Goal: Information Seeking & Learning: Learn about a topic

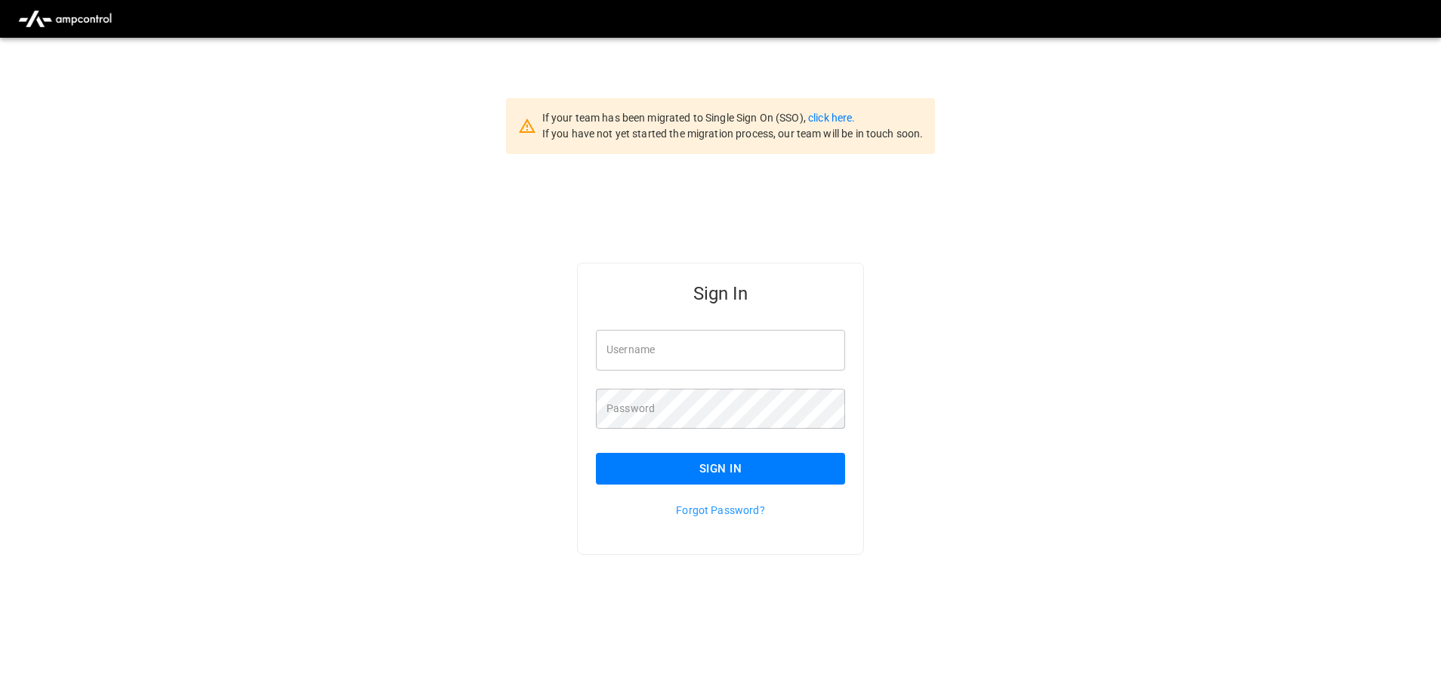
type input "**********"
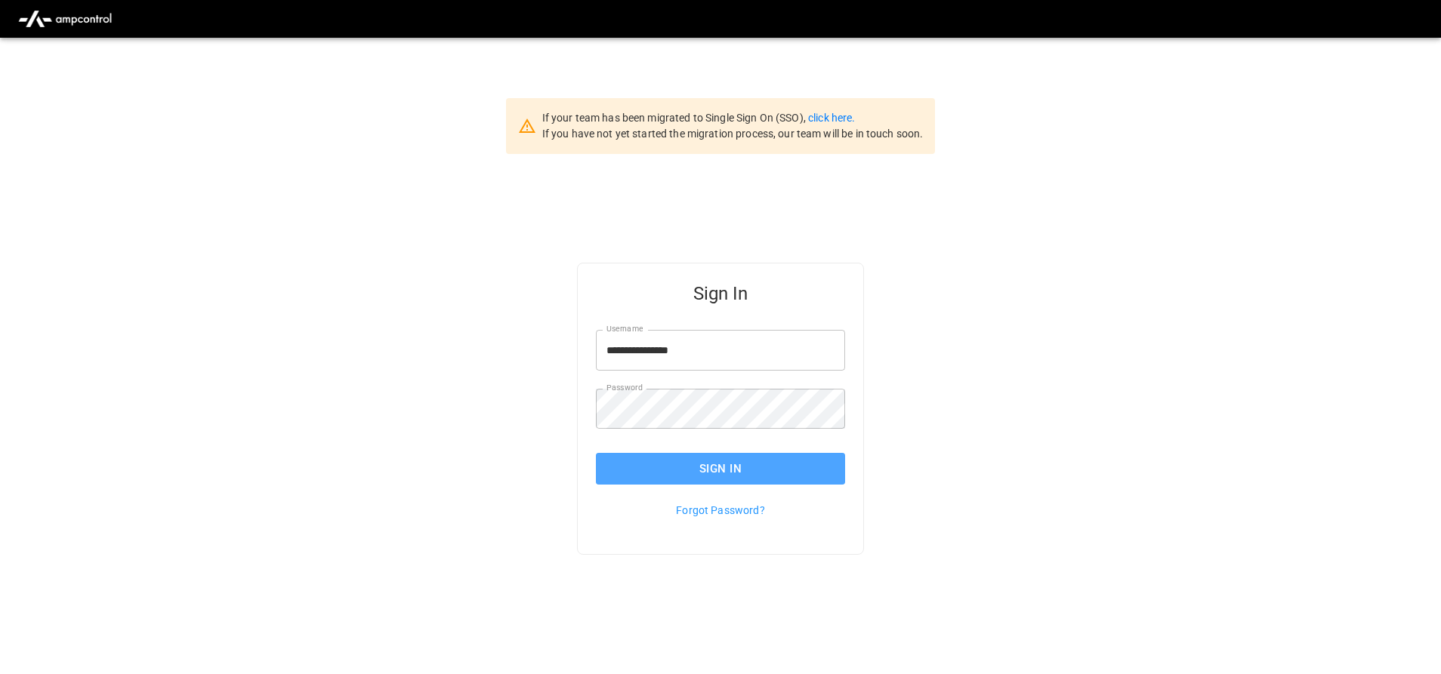
click at [597, 483] on button "Sign In" at bounding box center [720, 469] width 249 height 32
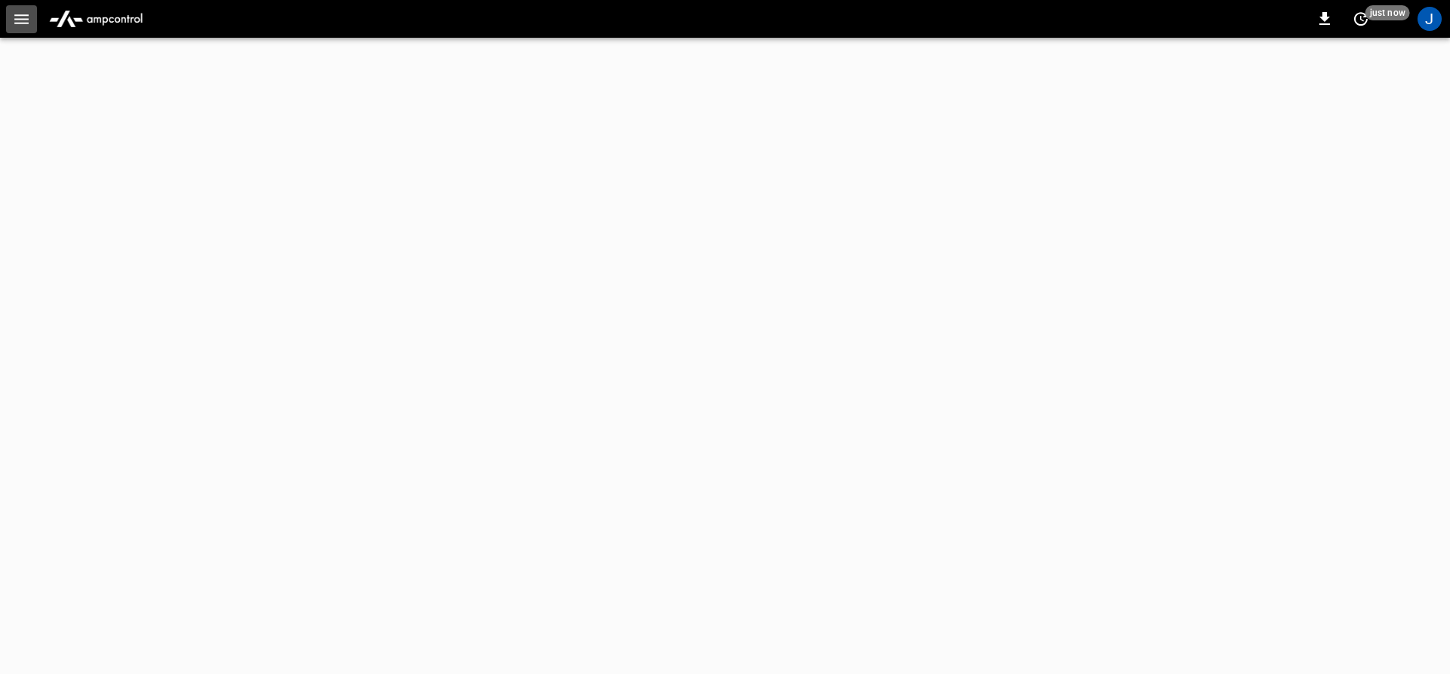
click at [14, 23] on icon "button" at bounding box center [21, 19] width 19 height 19
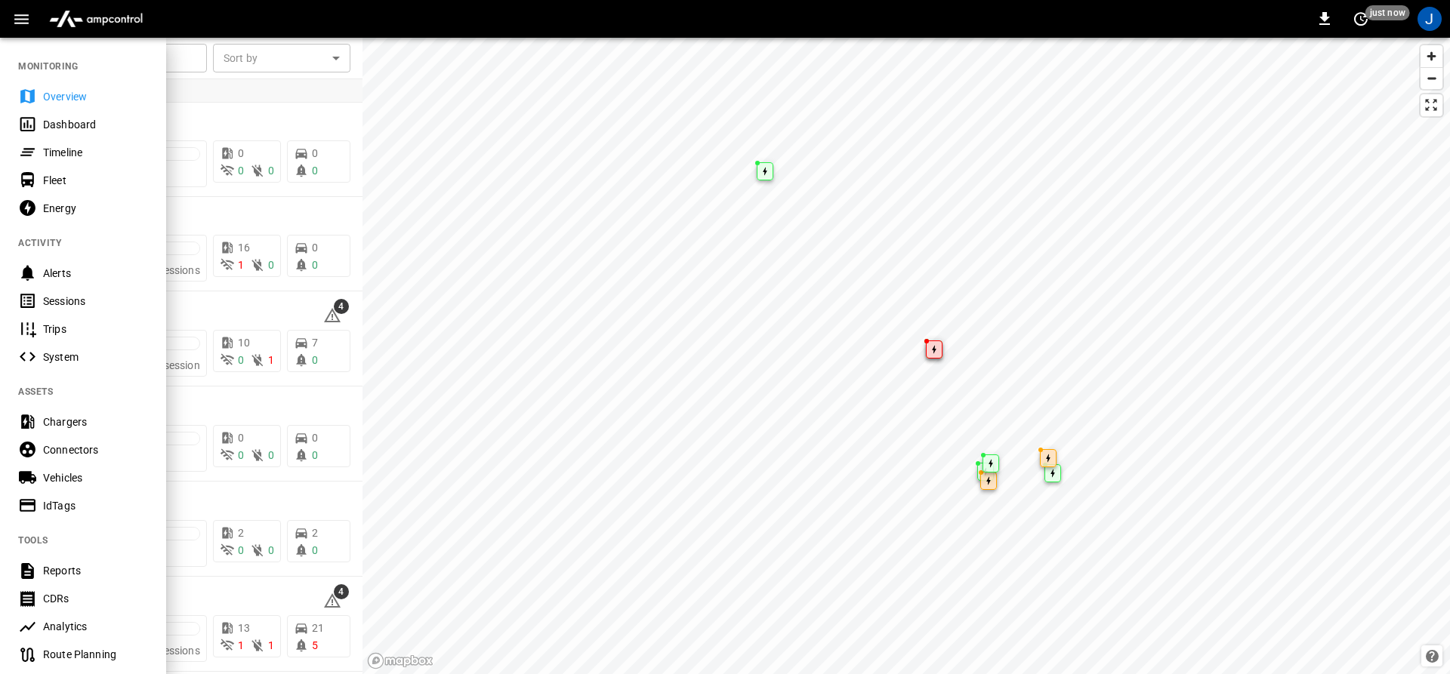
click at [17, 122] on div "Dashboard" at bounding box center [83, 124] width 166 height 28
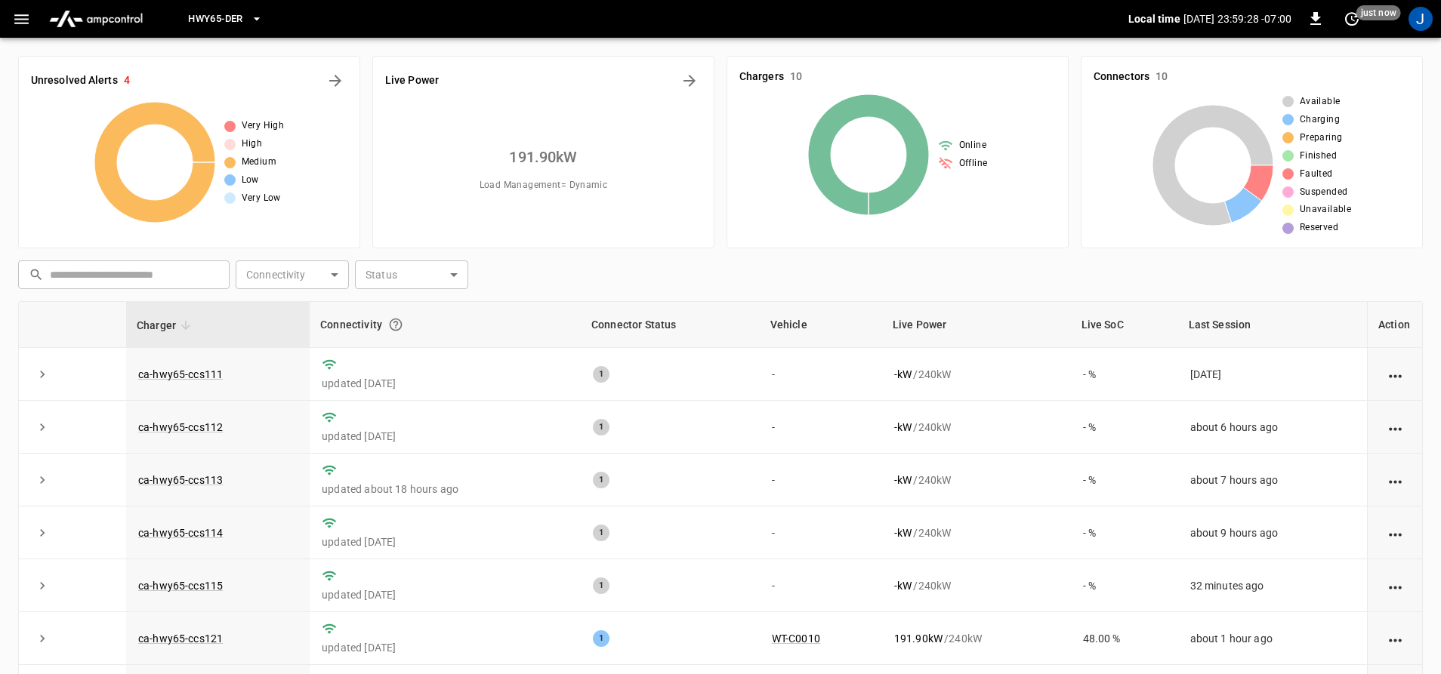
click at [261, 17] on icon "button" at bounding box center [256, 18] width 15 height 15
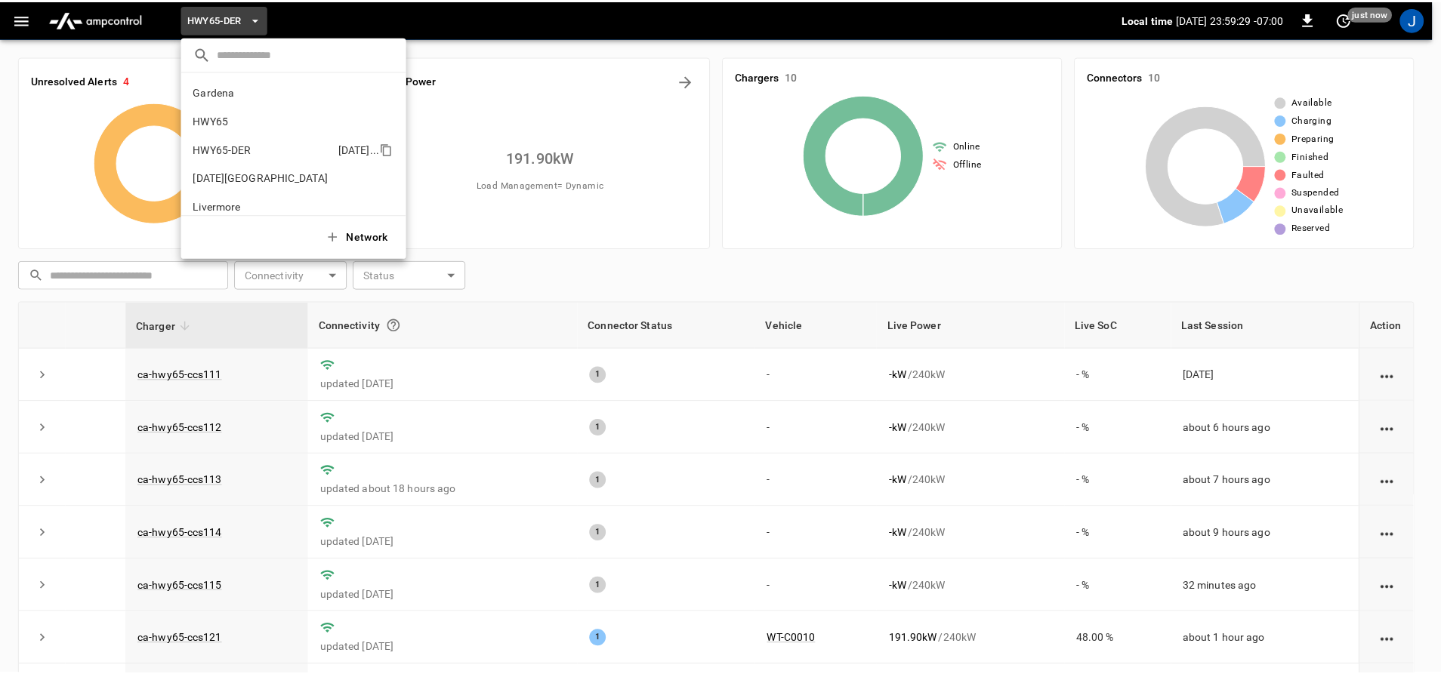
scroll to position [53, 0]
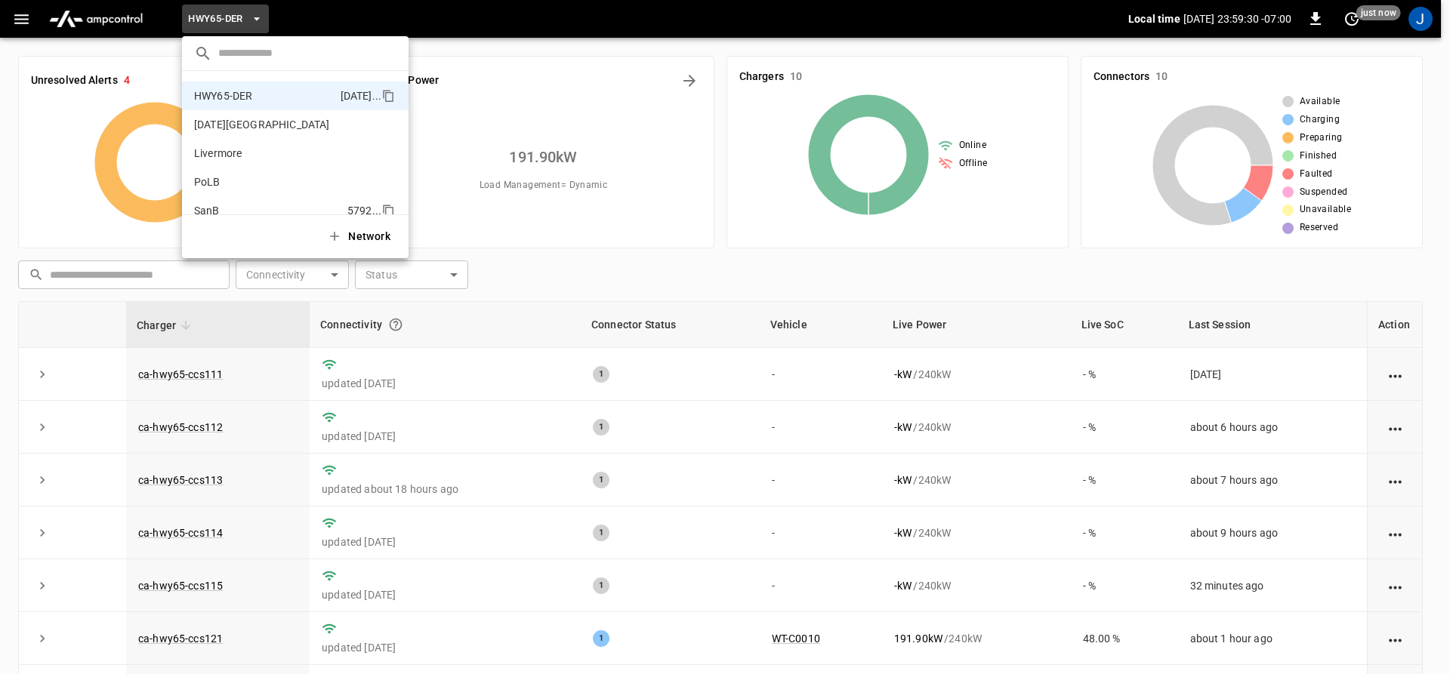
click at [210, 202] on li "SanB 5792 ..." at bounding box center [295, 210] width 227 height 29
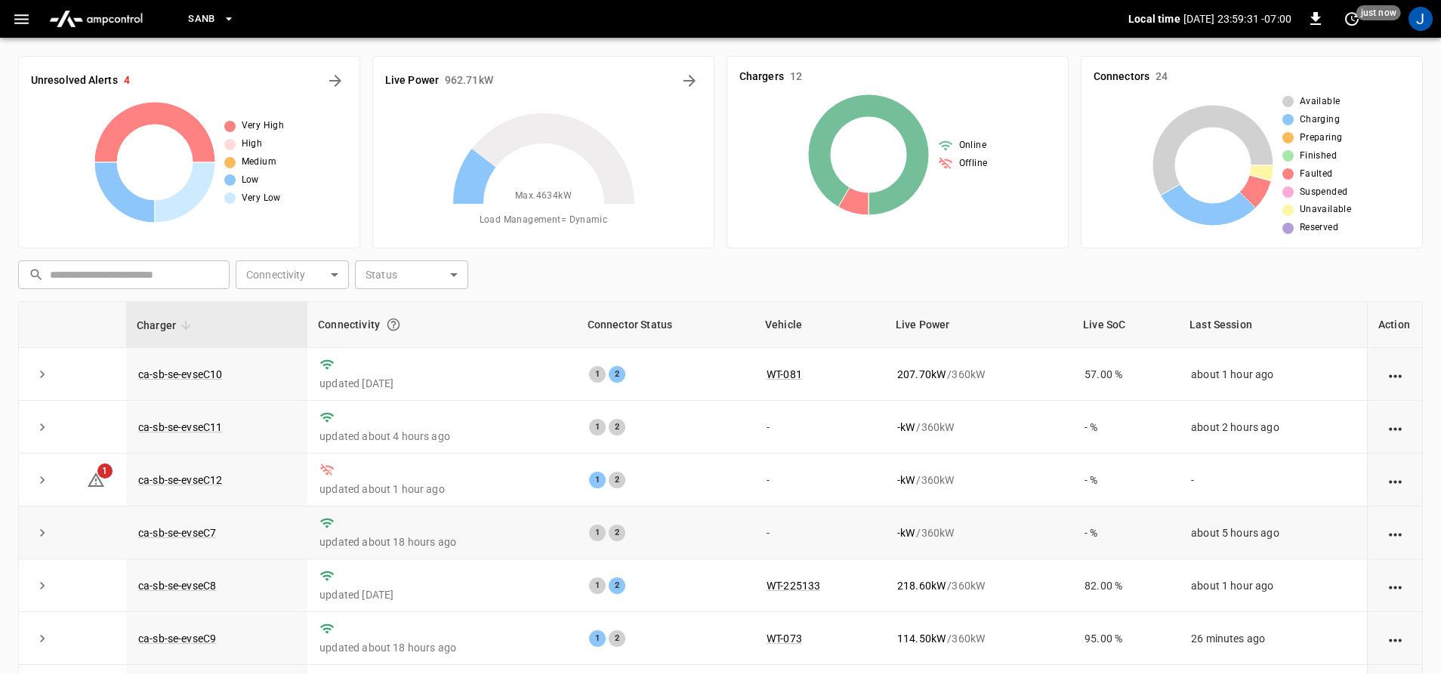
scroll to position [219, 0]
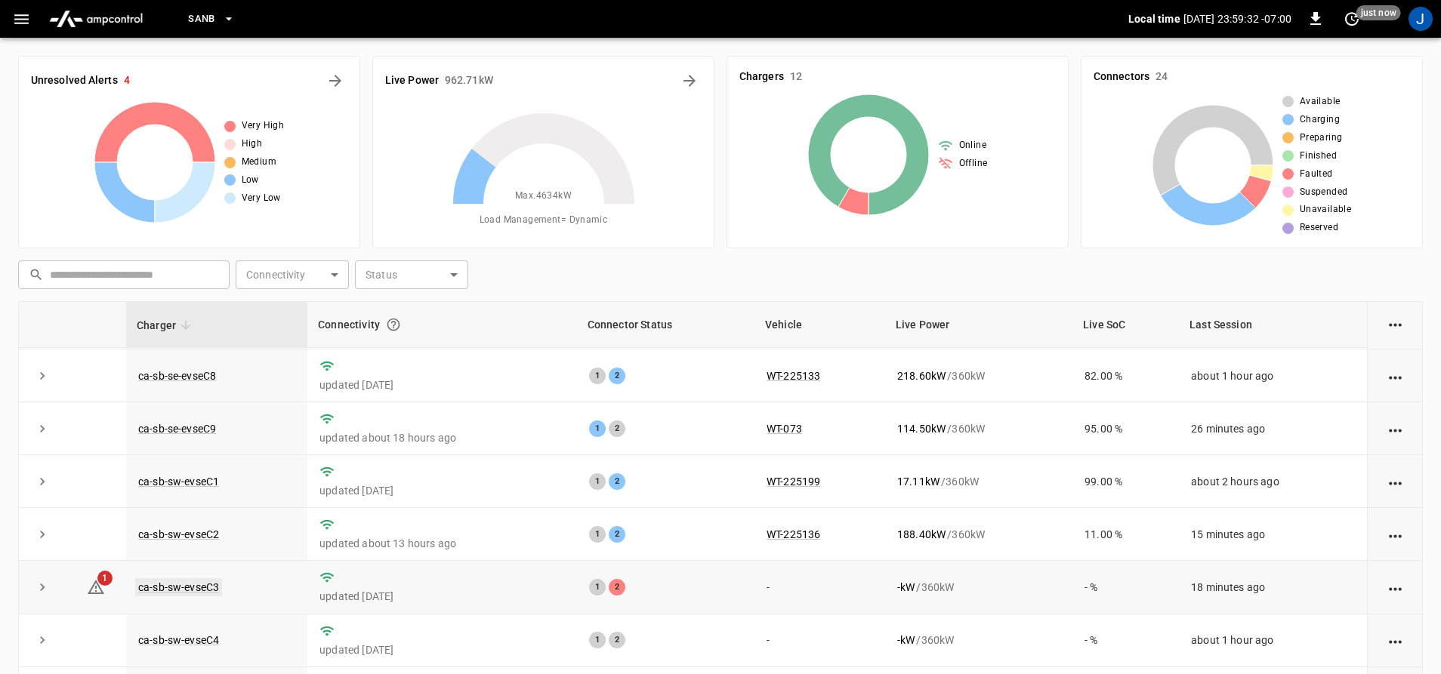
click at [182, 578] on link "ca-sb-sw-evseC3" at bounding box center [178, 587] width 87 height 18
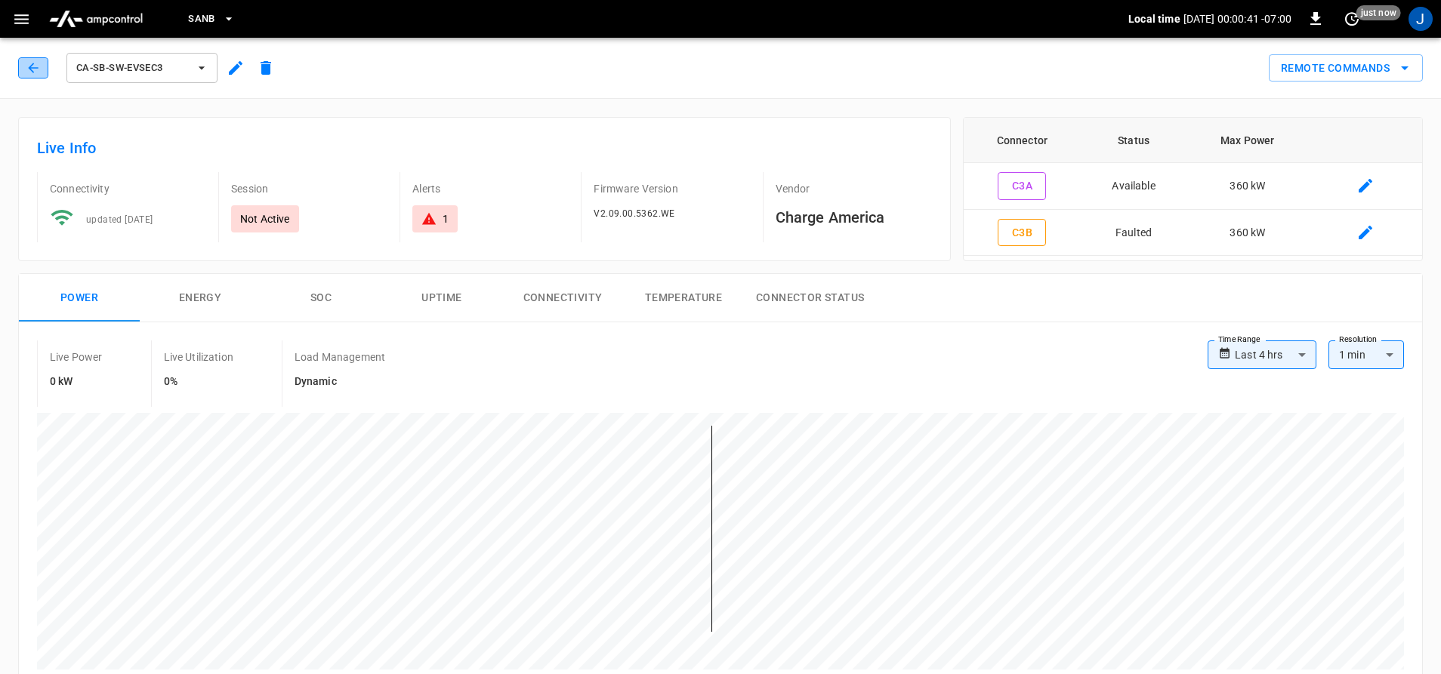
click at [44, 73] on button "button" at bounding box center [33, 67] width 30 height 21
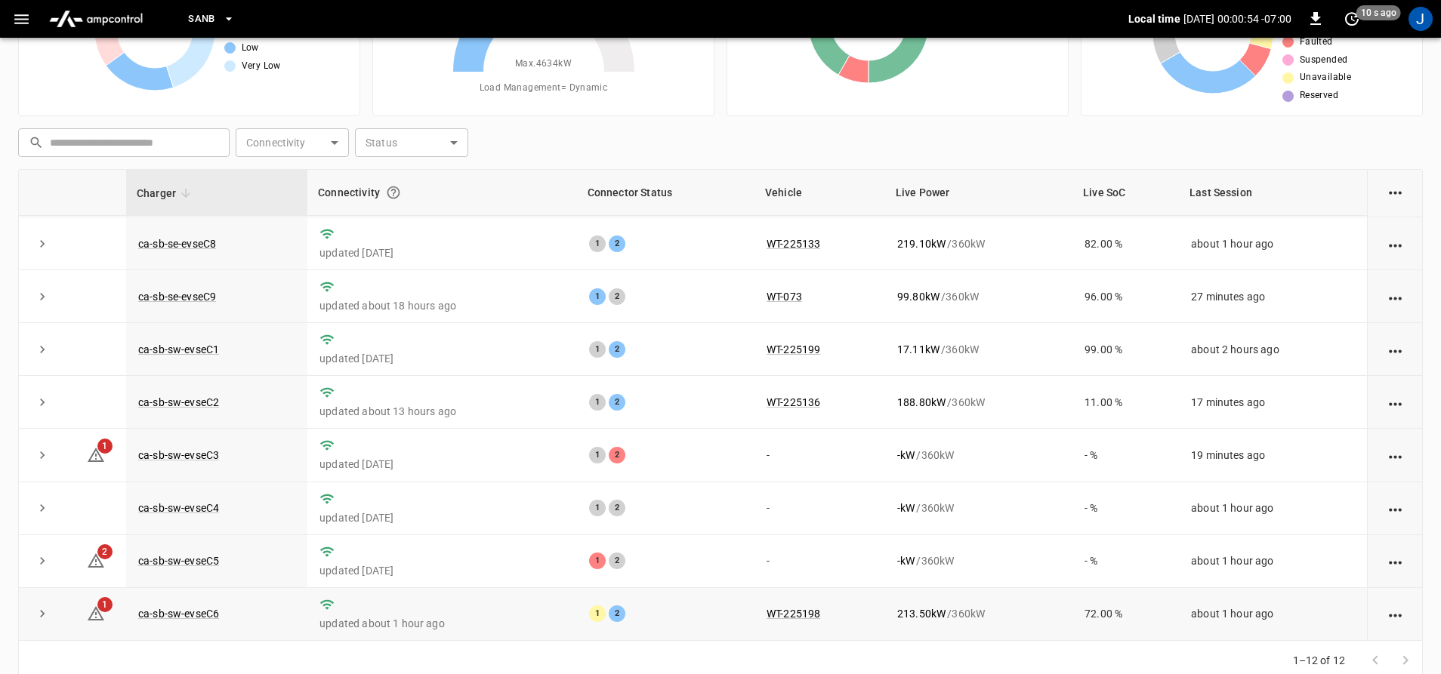
scroll to position [157, 0]
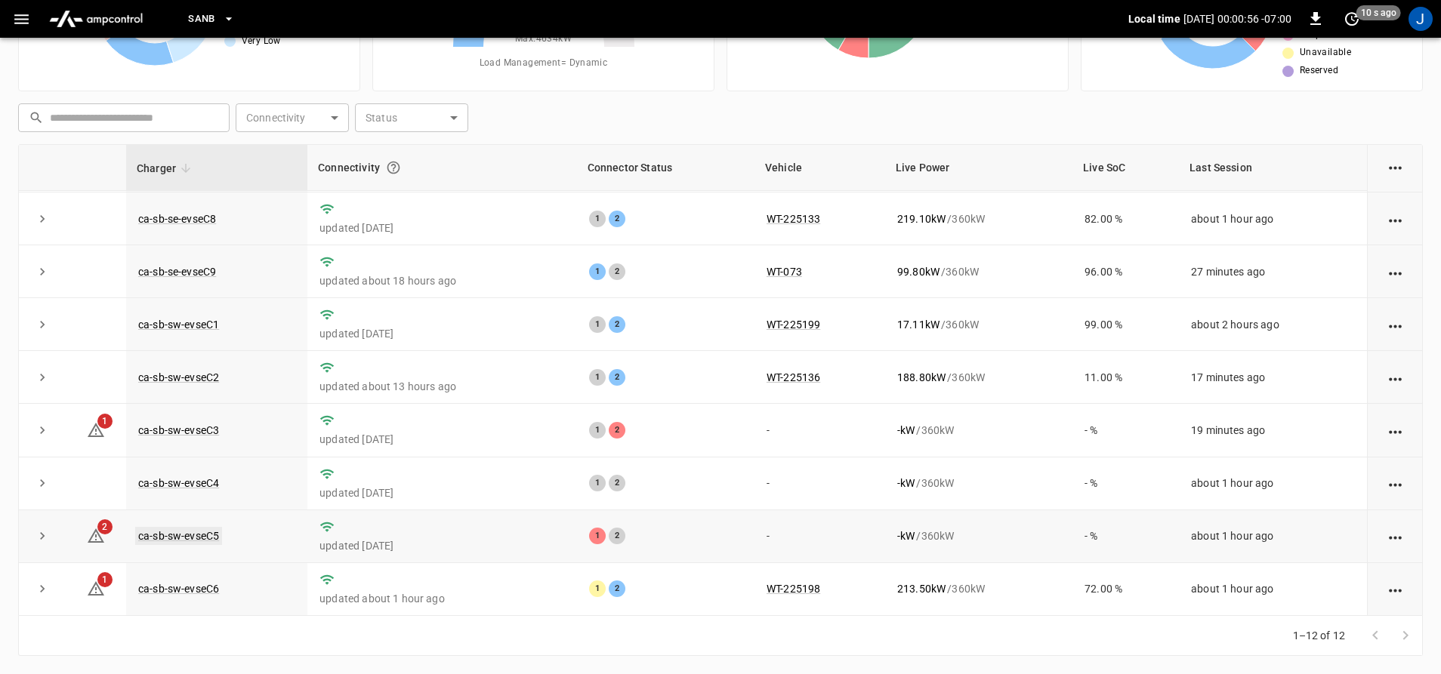
click at [207, 535] on link "ca-sb-sw-evseC5" at bounding box center [178, 536] width 87 height 18
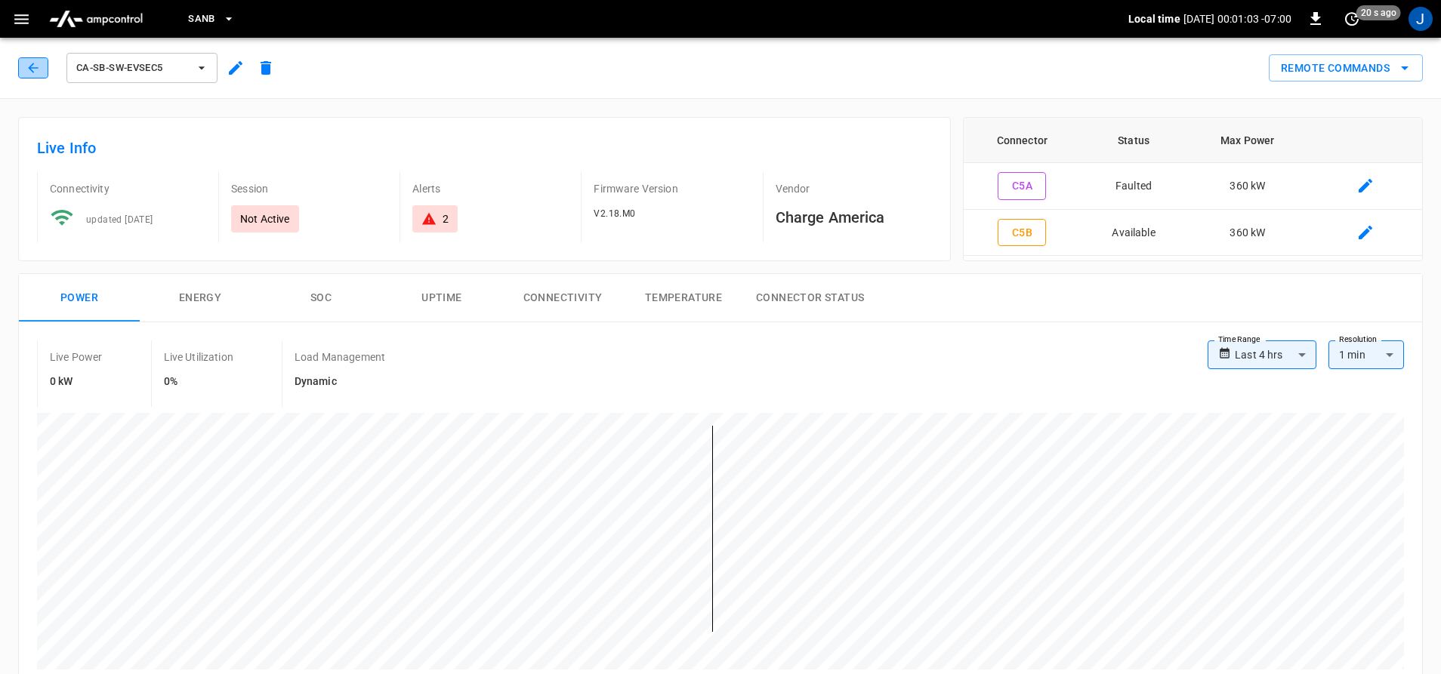
click at [20, 67] on button "button" at bounding box center [33, 67] width 30 height 21
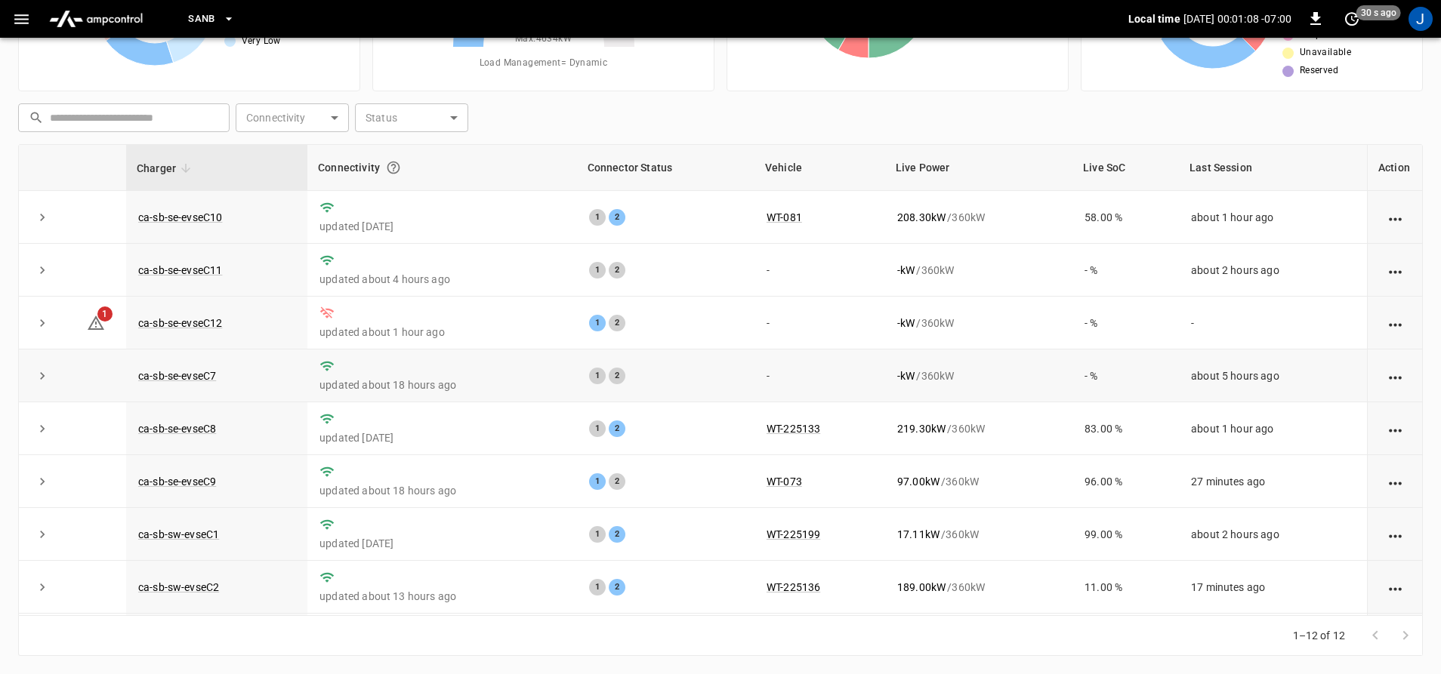
scroll to position [219, 0]
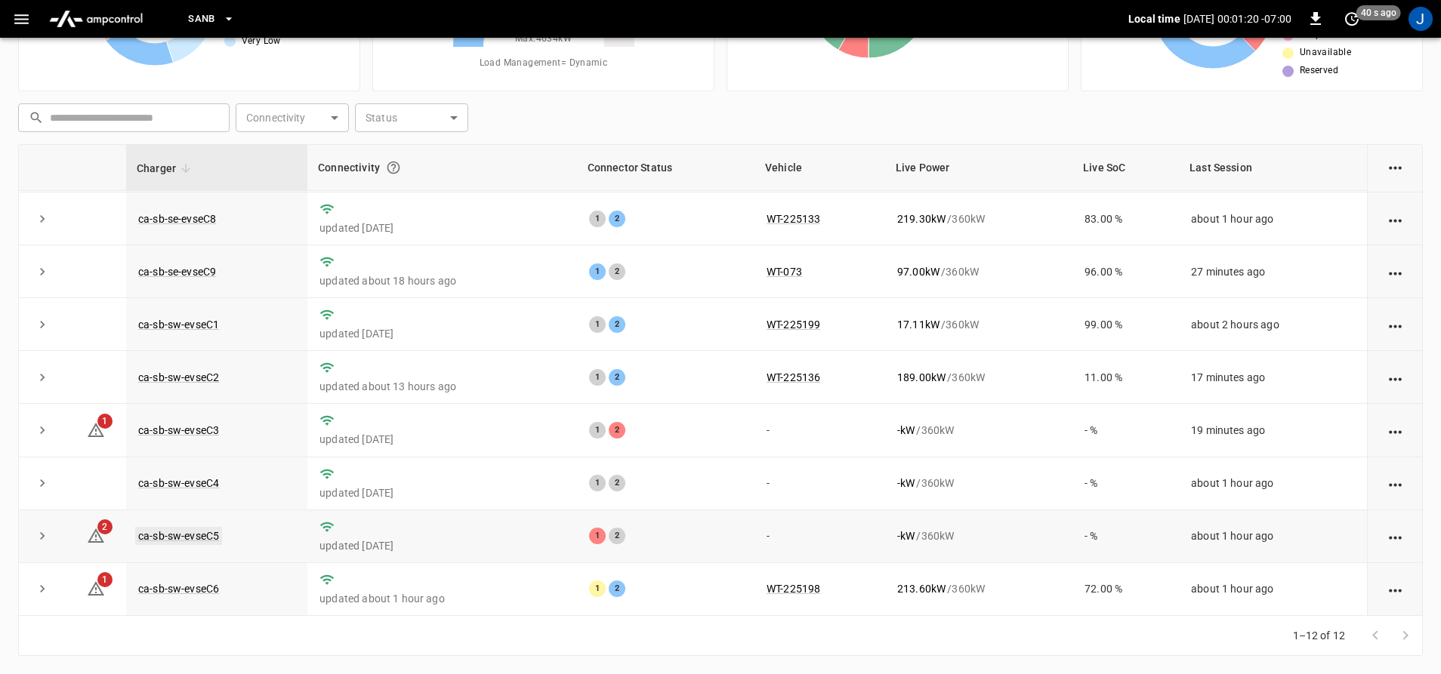
click at [155, 532] on link "ca-sb-sw-evseC5" at bounding box center [178, 536] width 87 height 18
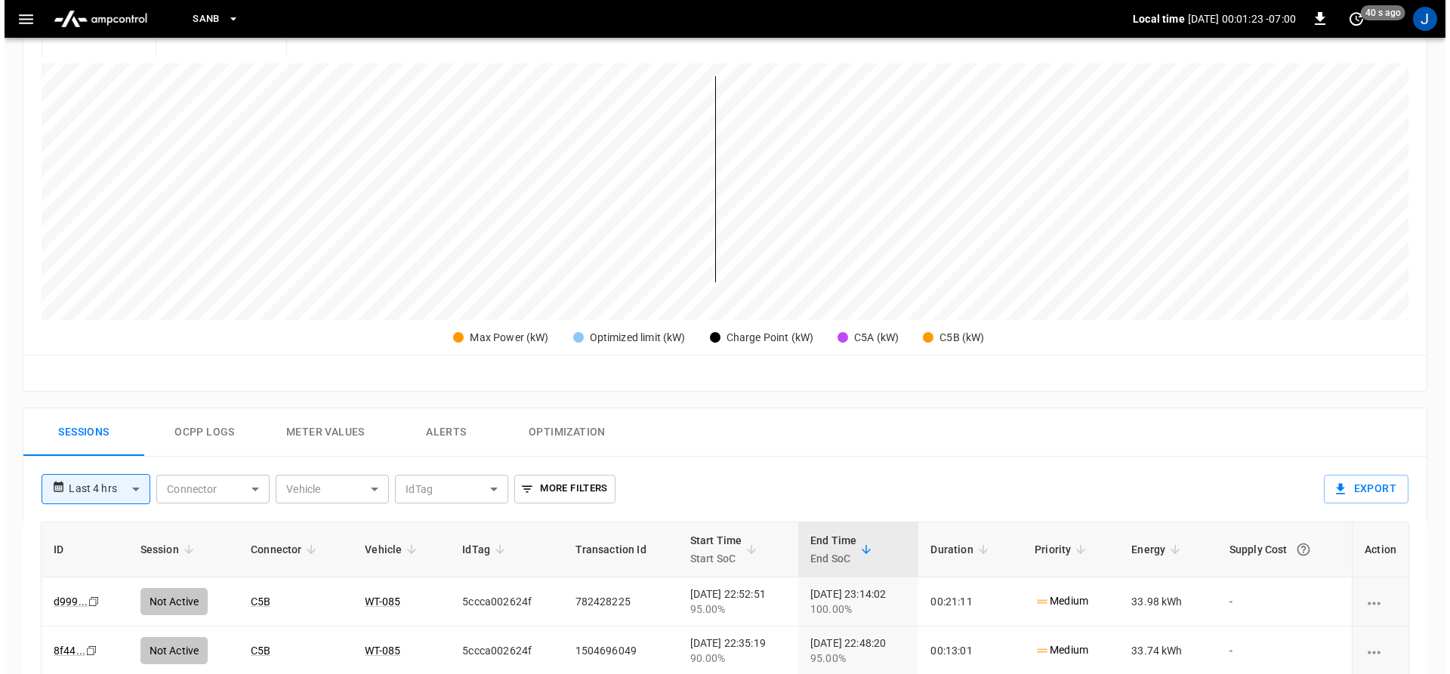
scroll to position [378, 0]
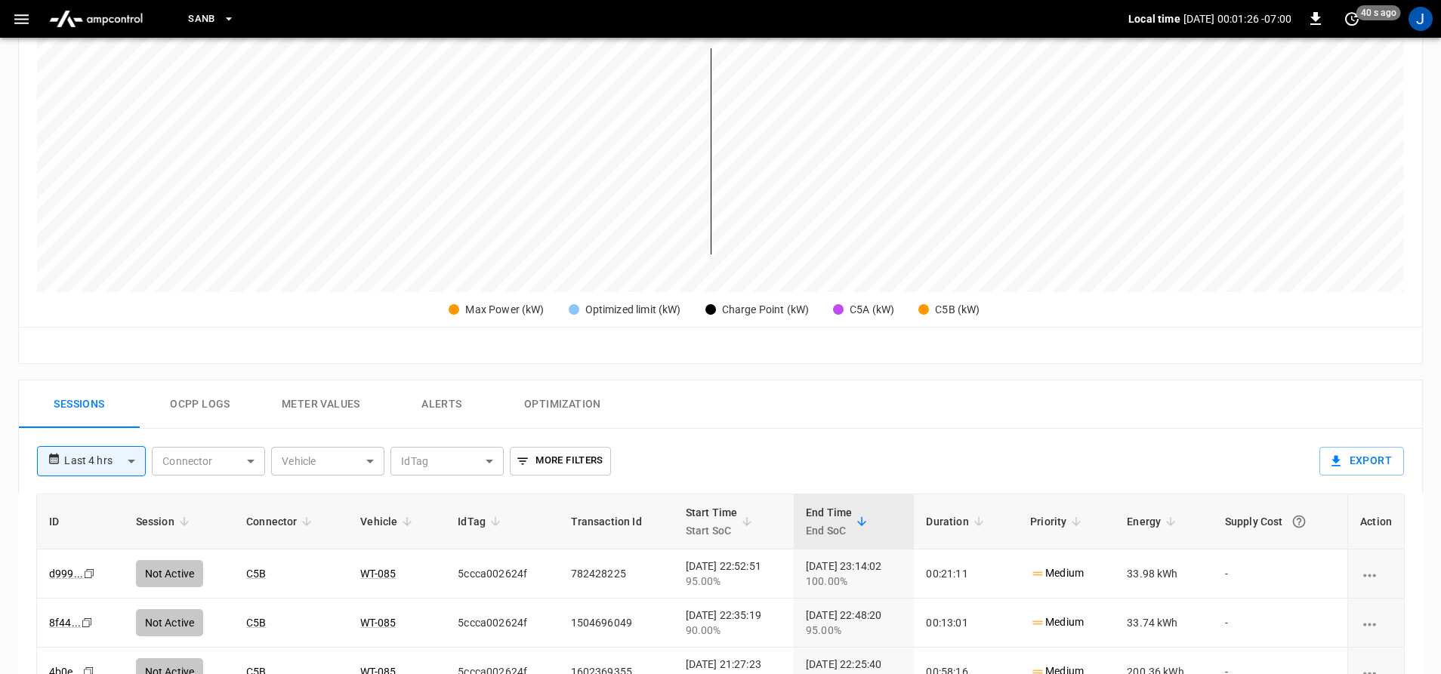
click at [14, 16] on icon "button" at bounding box center [21, 19] width 19 height 19
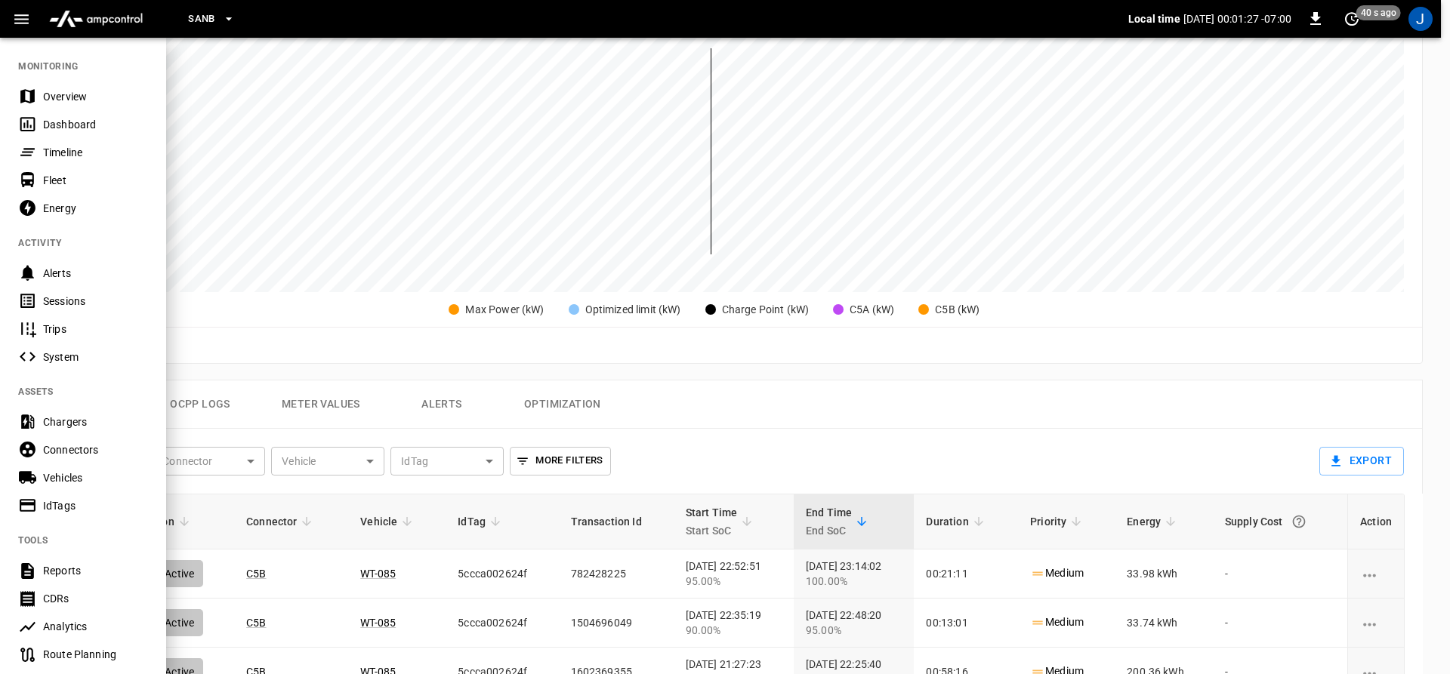
click at [37, 119] on div "Dashboard" at bounding box center [83, 124] width 166 height 28
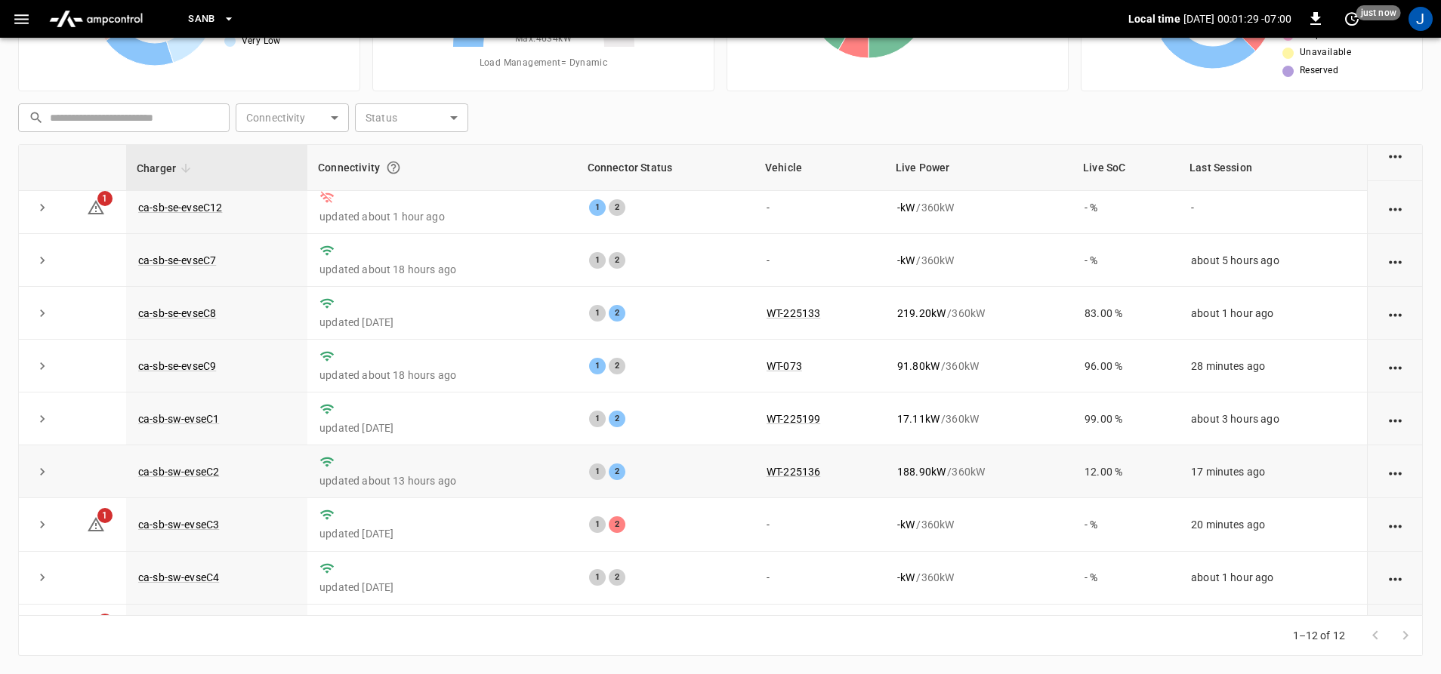
scroll to position [219, 0]
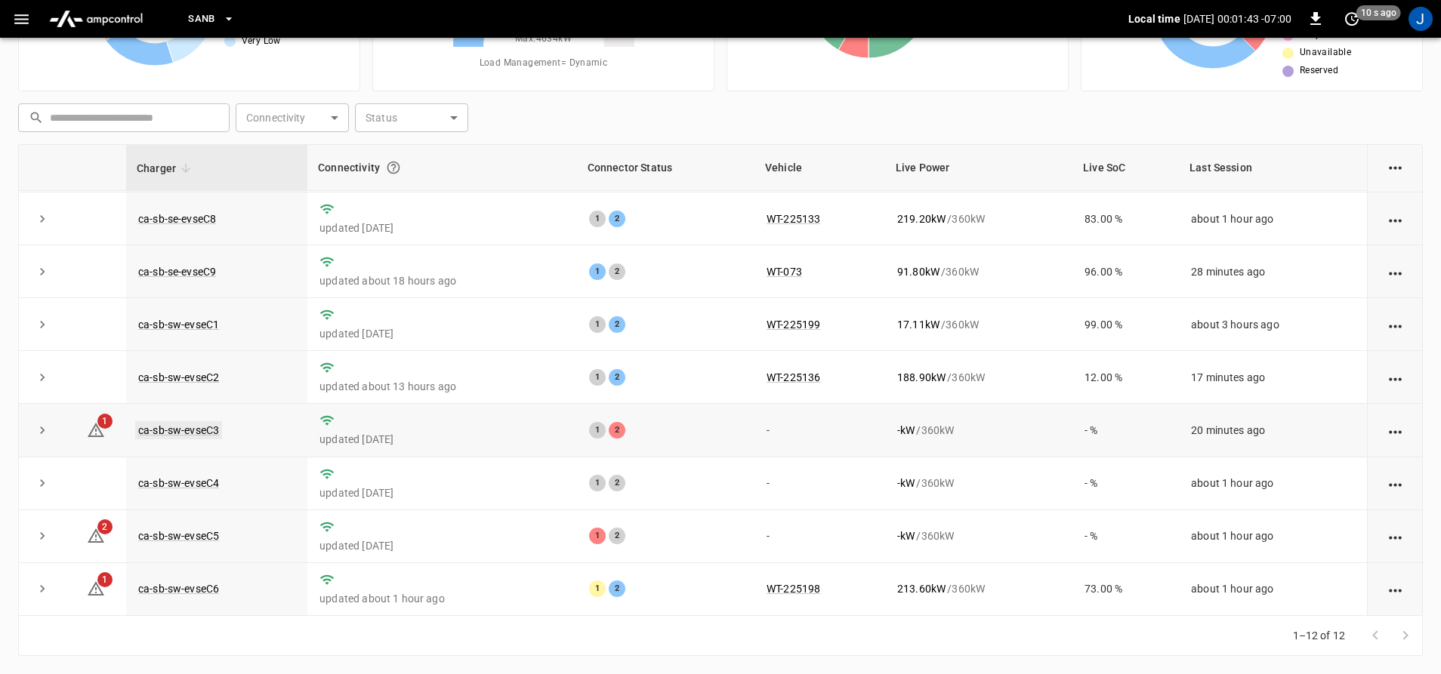
click at [154, 432] on link "ca-sb-sw-evseC3" at bounding box center [178, 430] width 87 height 18
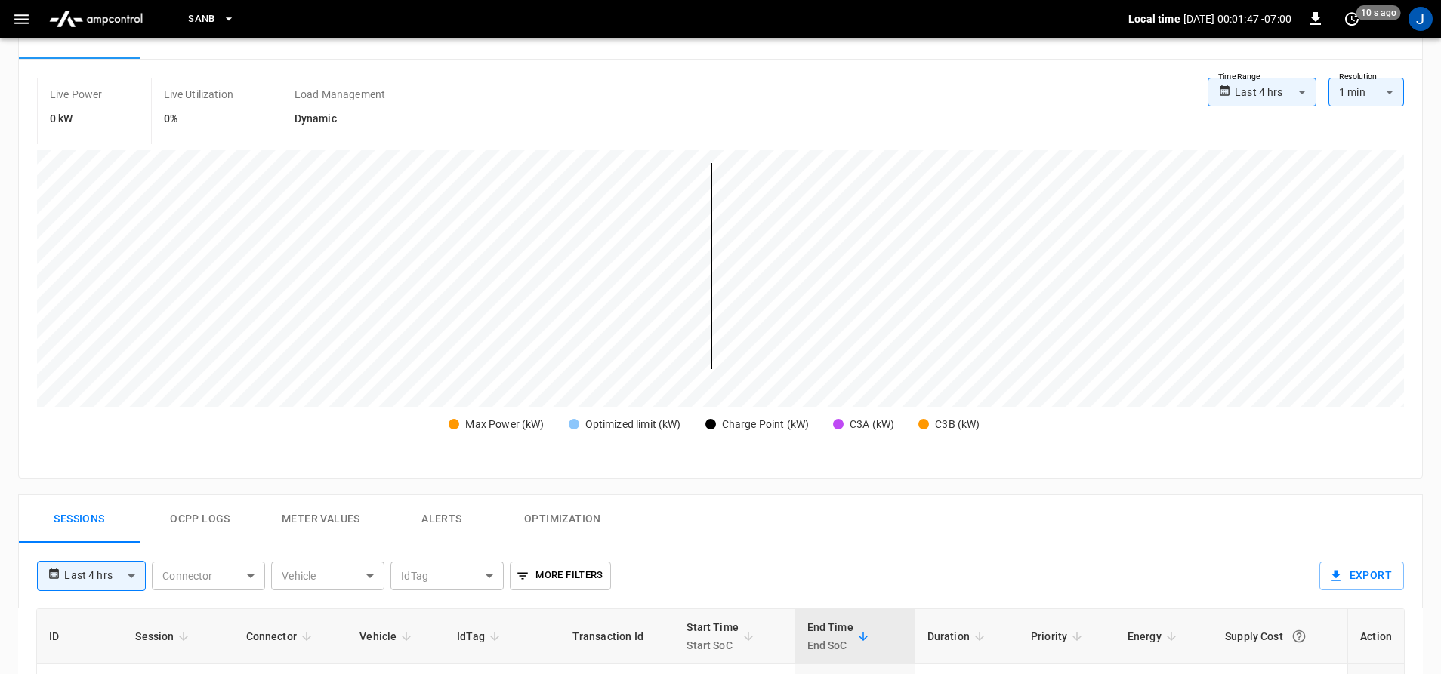
scroll to position [227, 0]
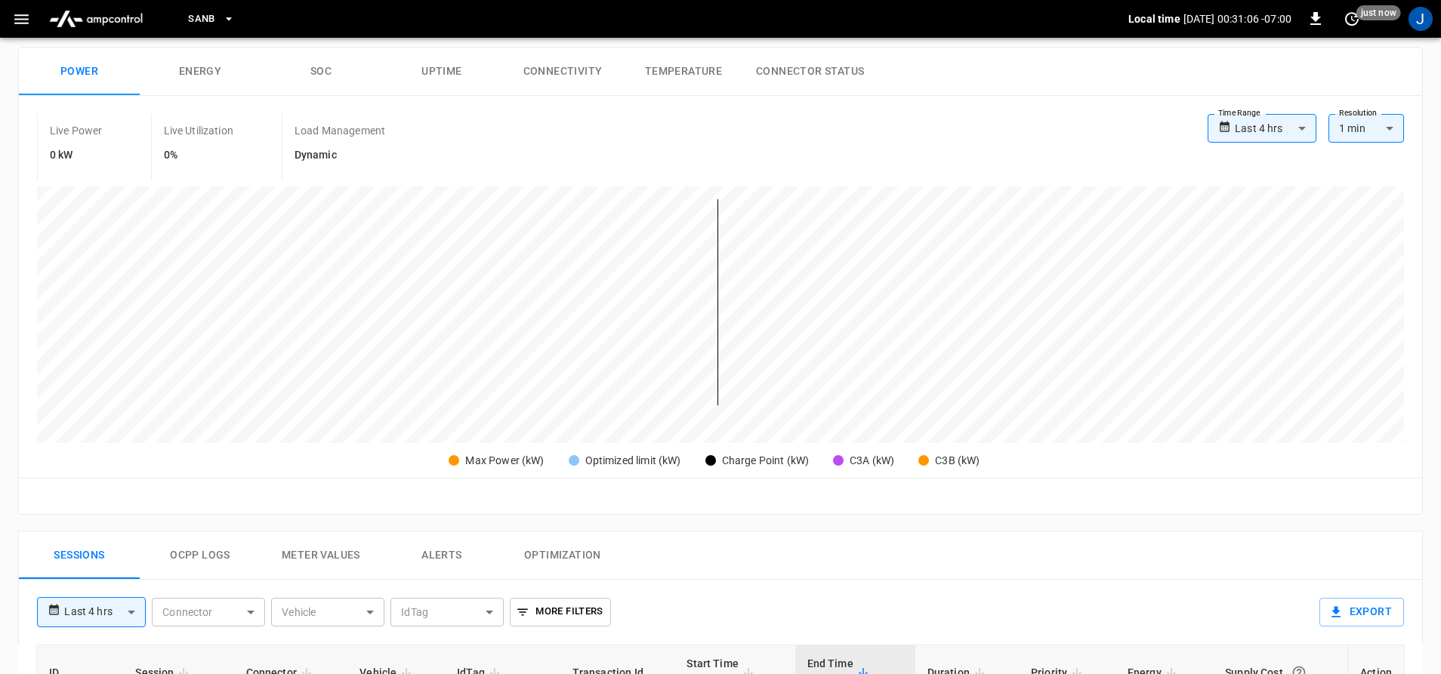
click at [572, 569] on button "Optimization" at bounding box center [562, 556] width 121 height 48
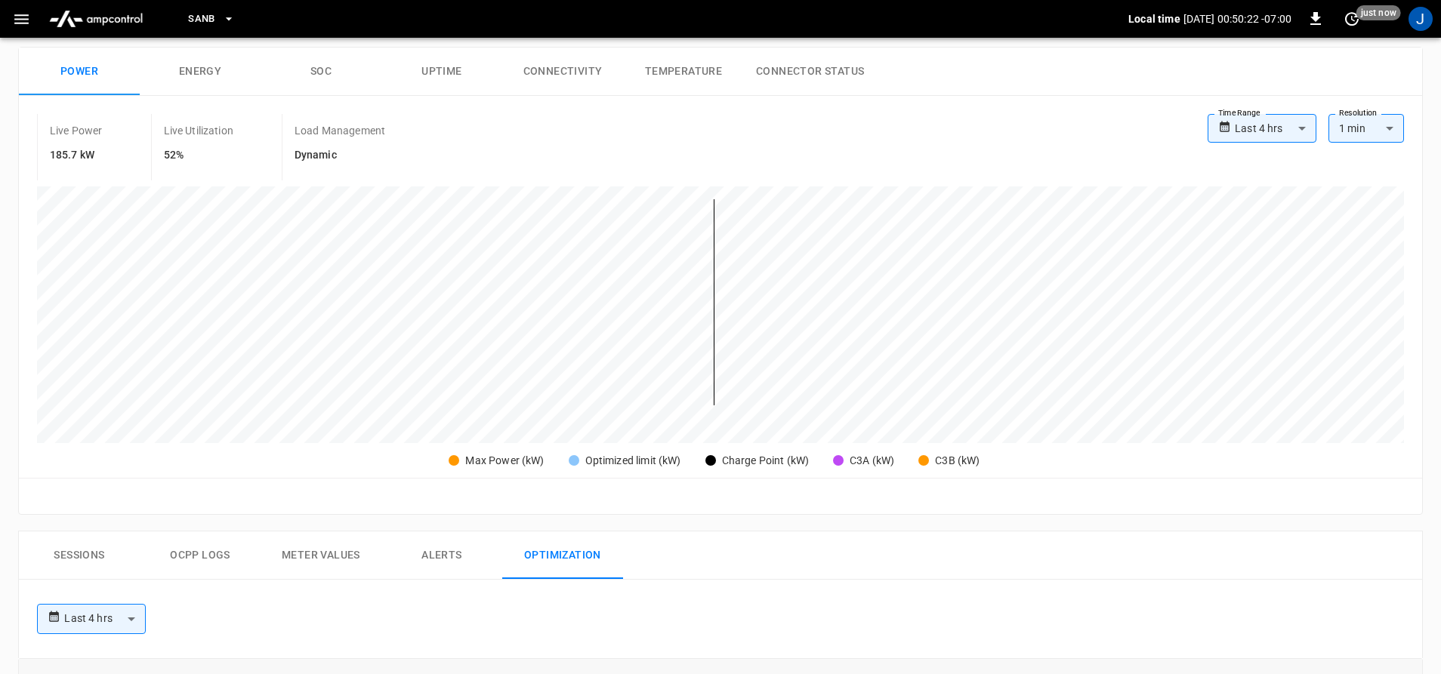
scroll to position [0, 0]
